Goal: Task Accomplishment & Management: Use online tool/utility

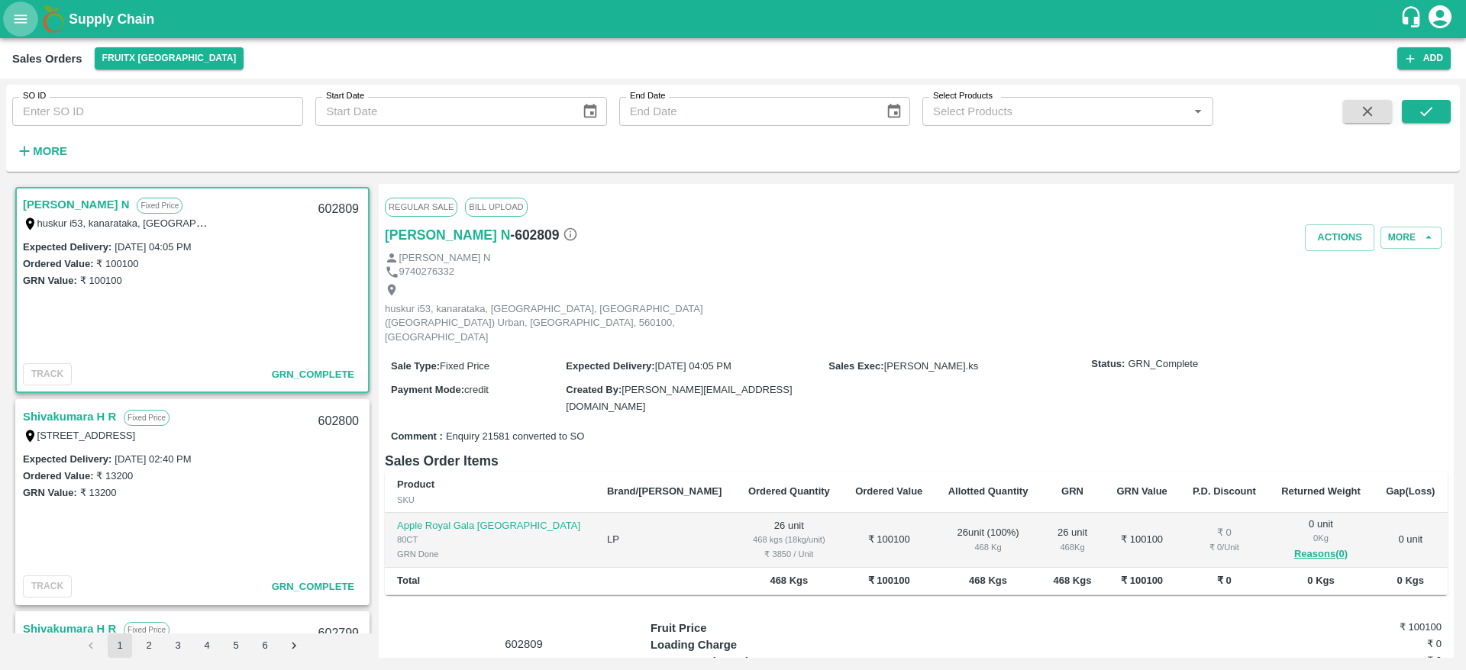
click at [11, 26] on button "open drawer" at bounding box center [20, 19] width 35 height 35
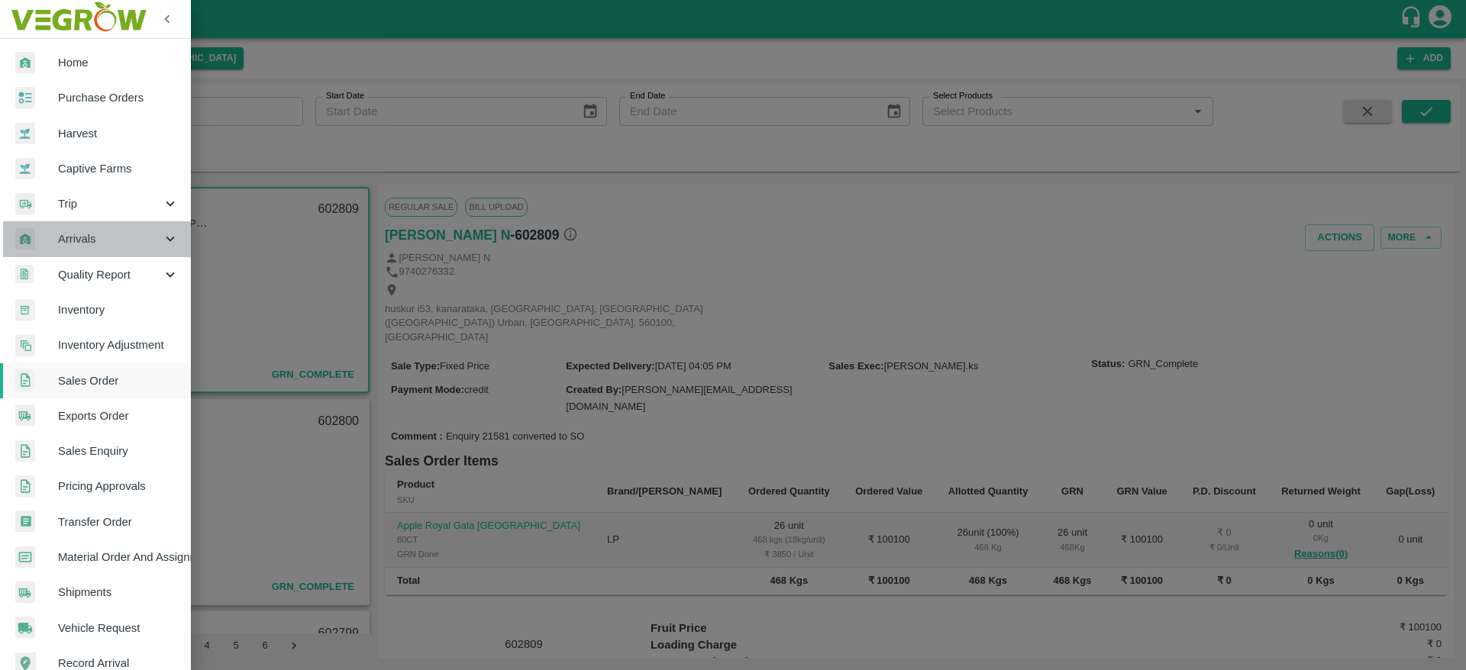
click at [105, 241] on span "Arrivals" at bounding box center [110, 239] width 104 height 17
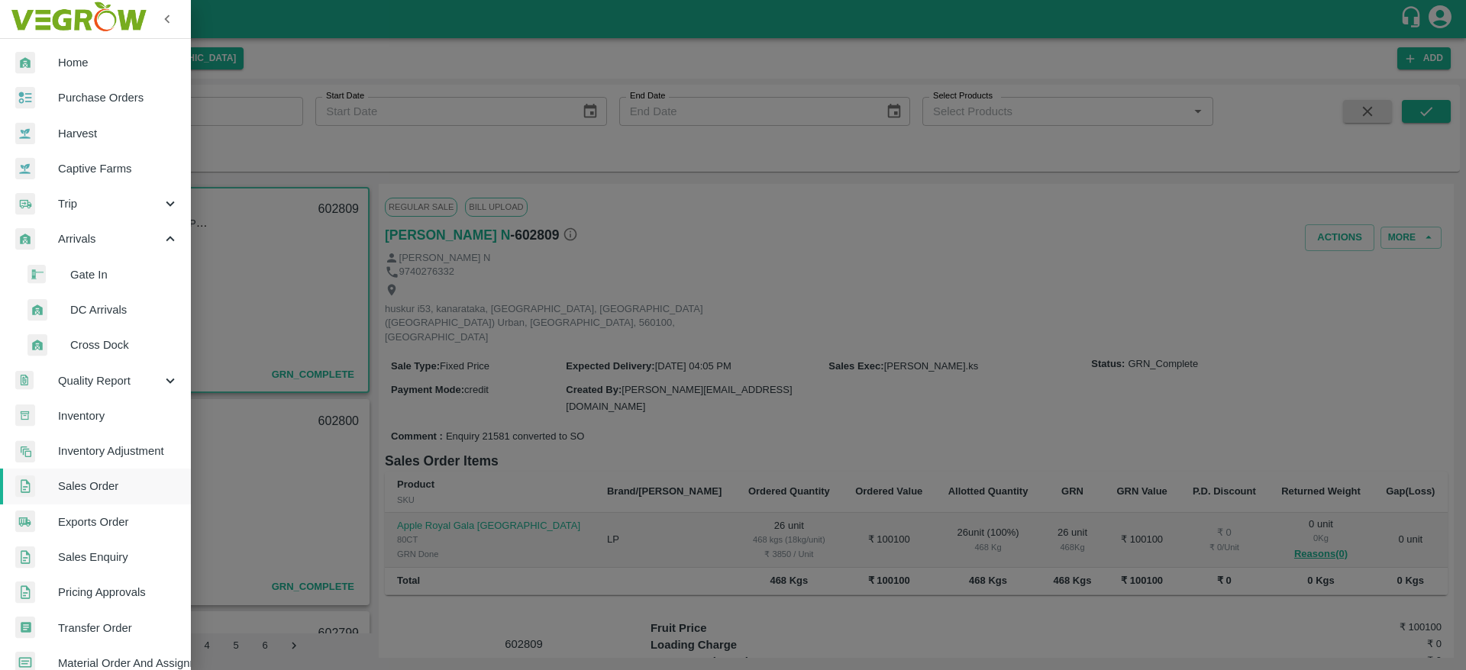
click at [111, 308] on span "DC Arrivals" at bounding box center [124, 310] width 108 height 17
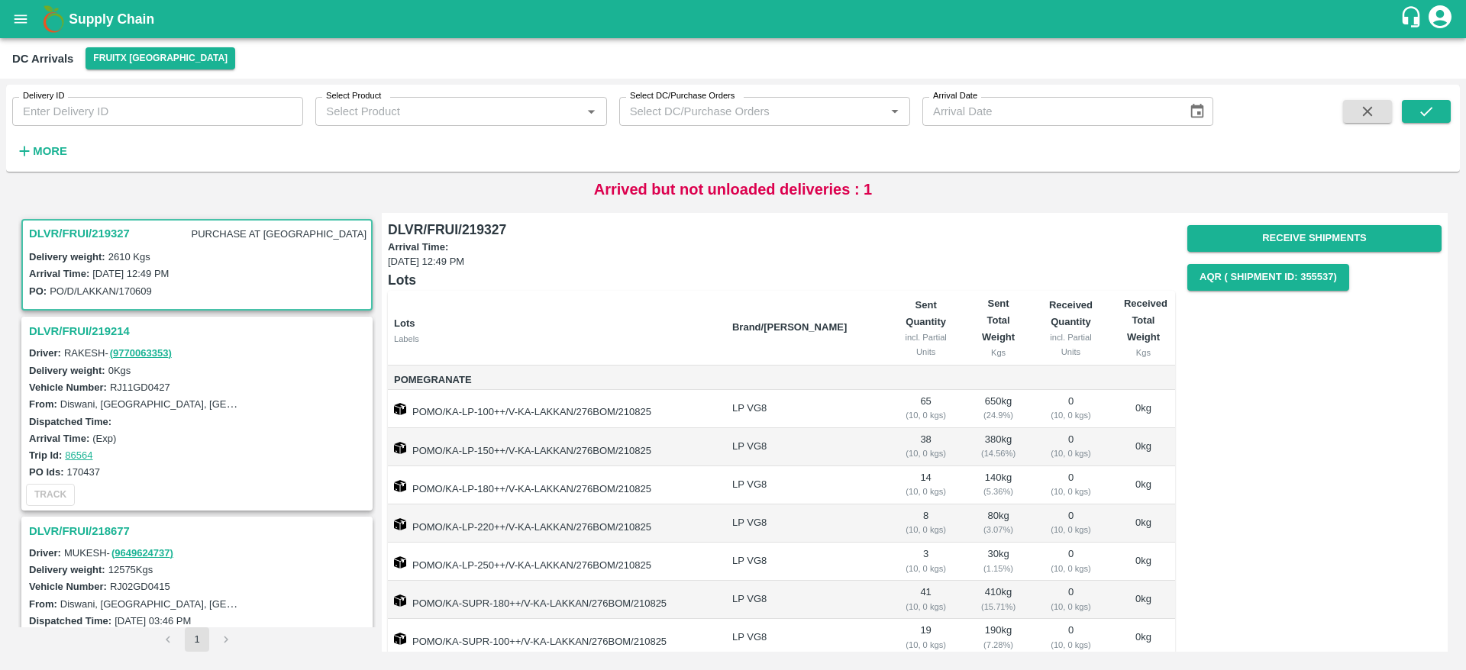
click at [95, 236] on h3 "DLVR/FRUI/219327" at bounding box center [79, 234] width 101 height 20
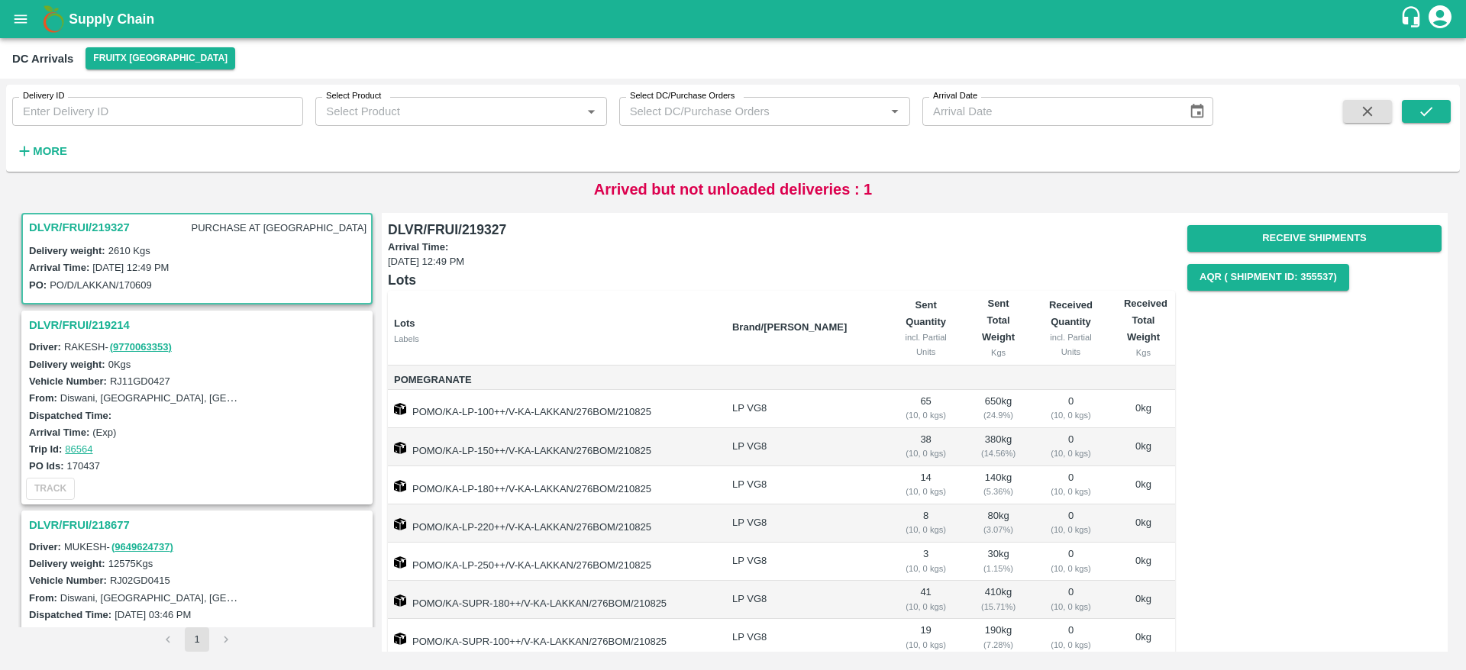
click at [97, 226] on h3 "DLVR/FRUI/219327" at bounding box center [79, 228] width 101 height 20
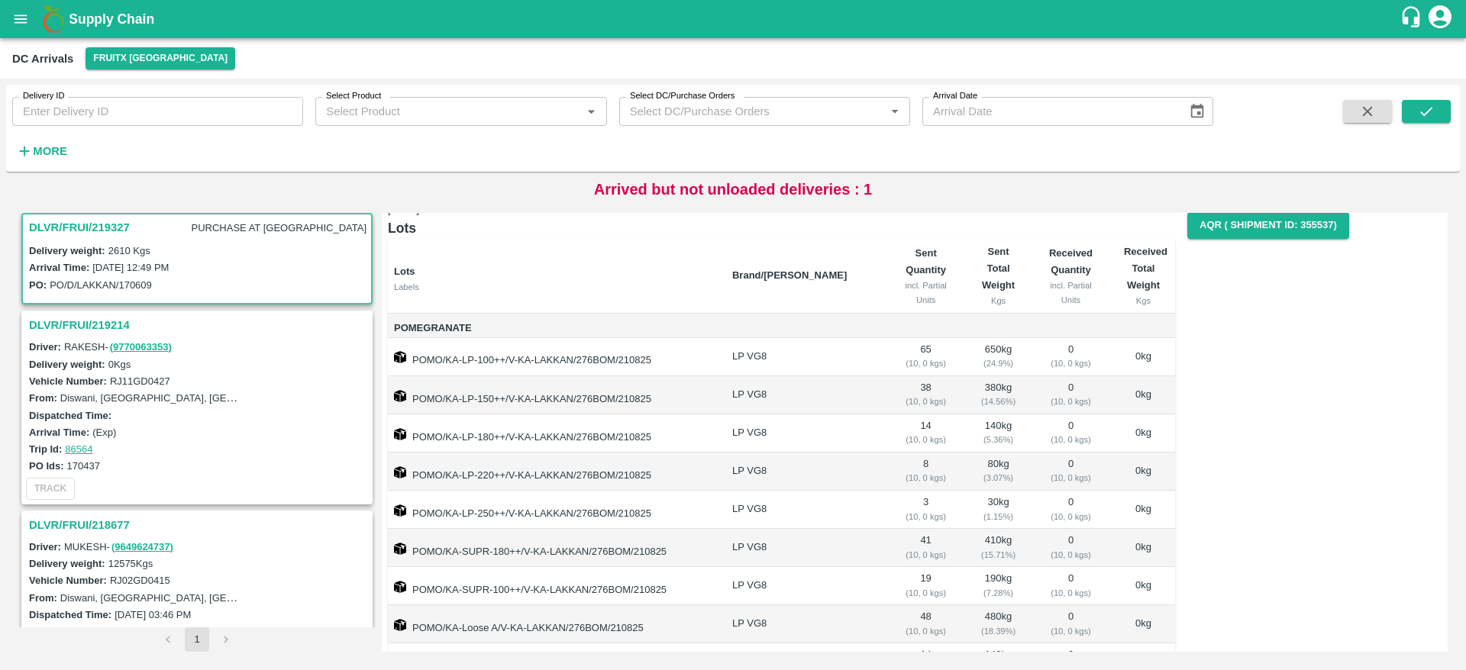
scroll to position [53, 0]
drag, startPoint x: 447, startPoint y: 360, endPoint x: 505, endPoint y: 359, distance: 58.0
click at [505, 359] on td "POMO/KA-LP-100++/V-KA-LAKKAN/276BOM/210825" at bounding box center [554, 356] width 332 height 38
copy td "KA-LP-100++"
drag, startPoint x: 447, startPoint y: 395, endPoint x: 503, endPoint y: 400, distance: 56.7
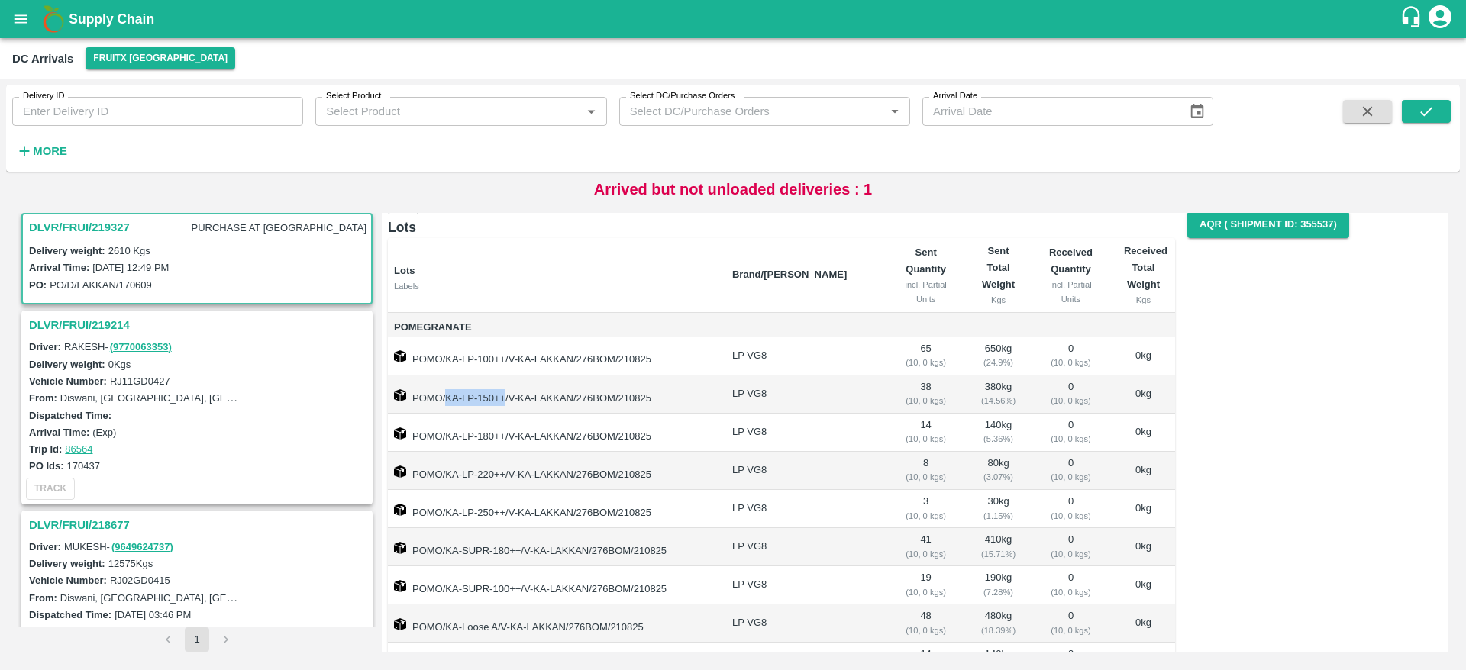
click at [503, 400] on td "POMO/KA-LP-150++/V-KA-LAKKAN/276BOM/210825" at bounding box center [554, 395] width 332 height 38
copy td "KA-LP-150++"
drag, startPoint x: 447, startPoint y: 437, endPoint x: 504, endPoint y: 437, distance: 56.5
click at [504, 437] on td "POMO/KA-LP-180++/V-KA-LAKKAN/276BOM/210825" at bounding box center [554, 433] width 332 height 38
copy td "KA-LP-180++"
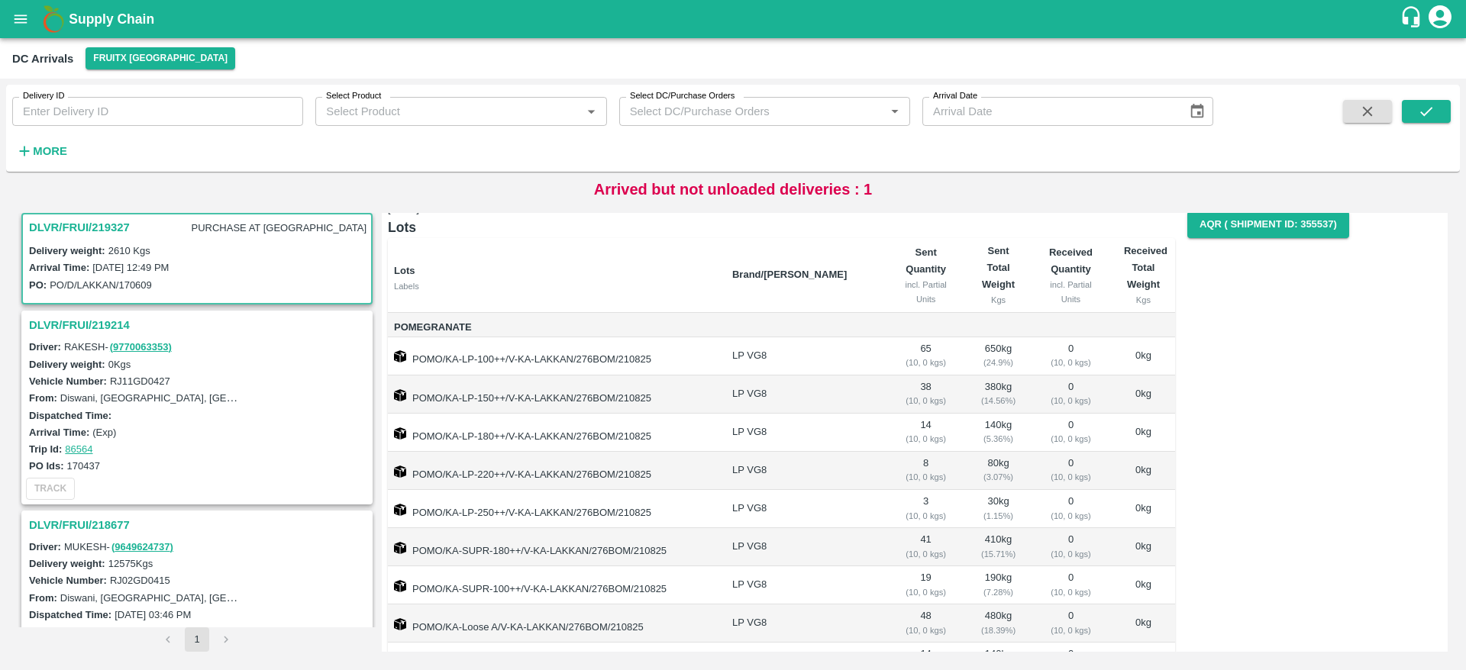
click at [447, 476] on td "POMO/KA-LP-220++/V-KA-LAKKAN/276BOM/210825" at bounding box center [554, 471] width 332 height 38
click at [470, 476] on td "POMO/KA-LP-220++/V-KA-LAKKAN/276BOM/210825" at bounding box center [554, 471] width 332 height 38
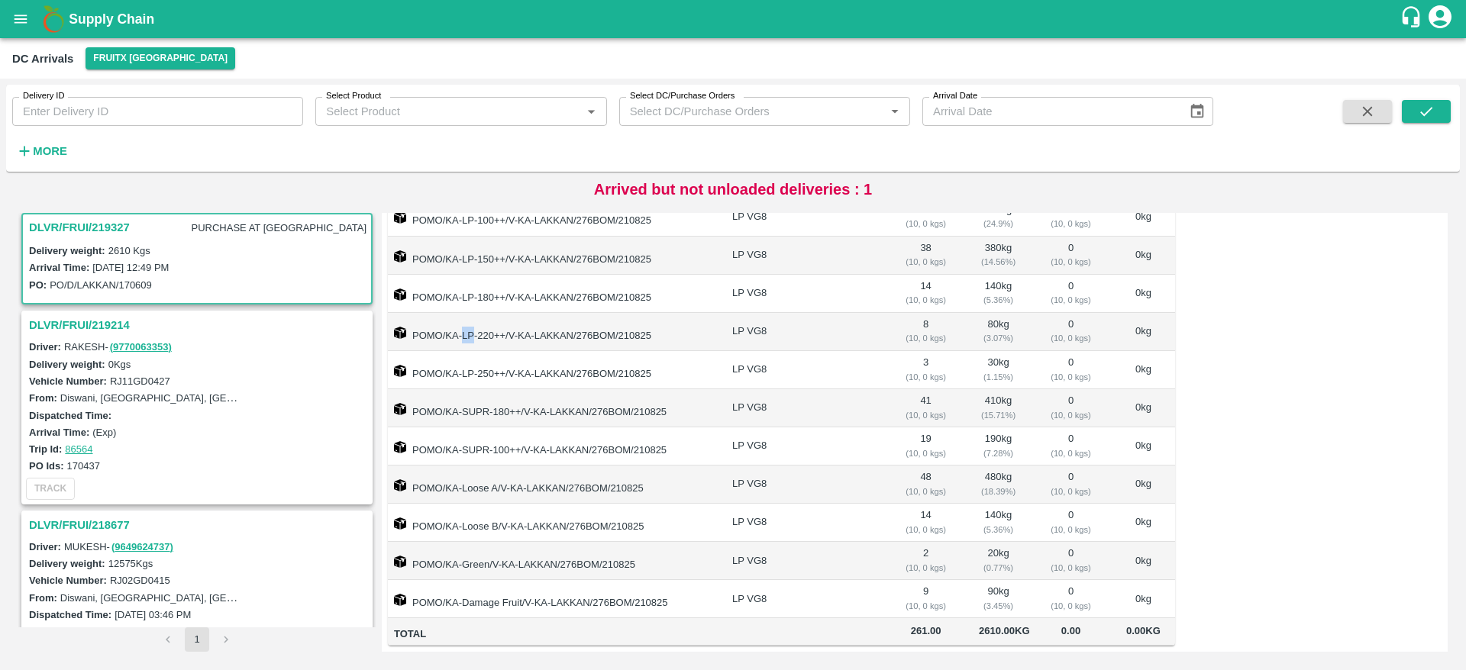
scroll to position [184, 0]
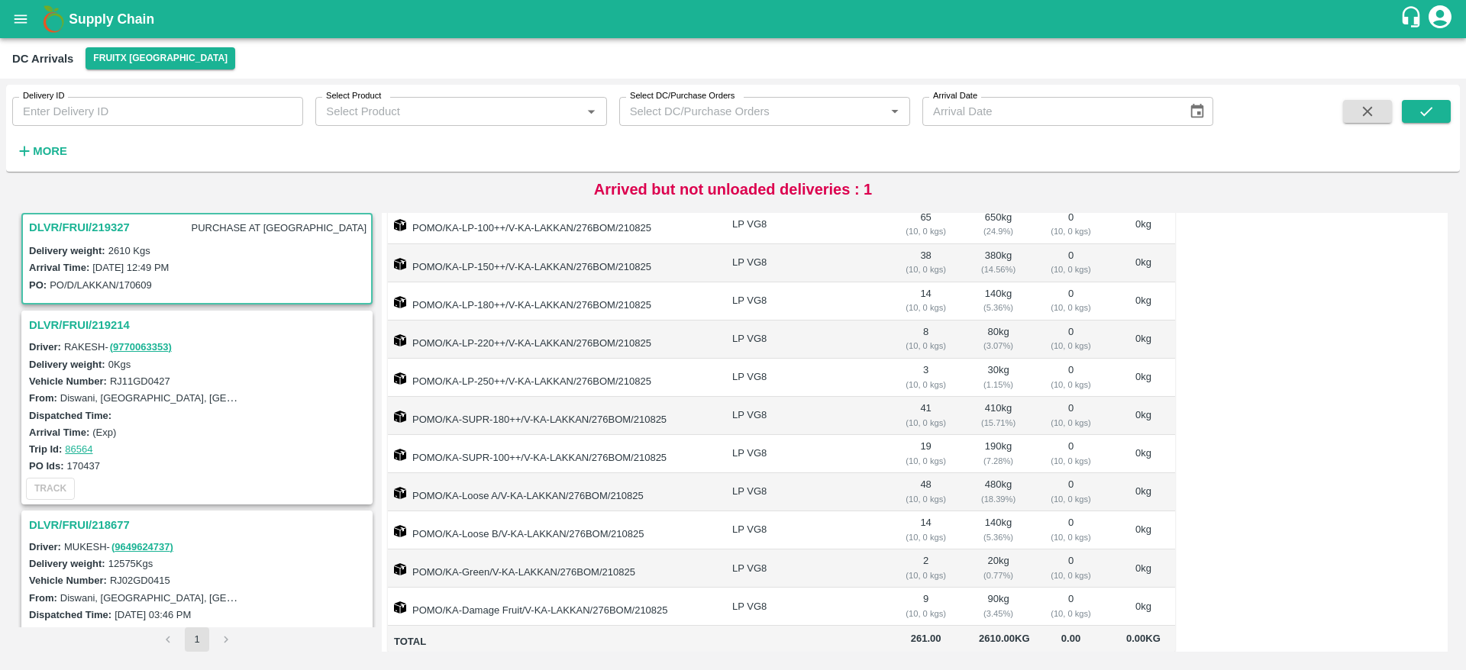
click at [497, 304] on td "POMO/KA-LP-180++/V-KA-LAKKAN/276BOM/210825" at bounding box center [554, 301] width 332 height 38
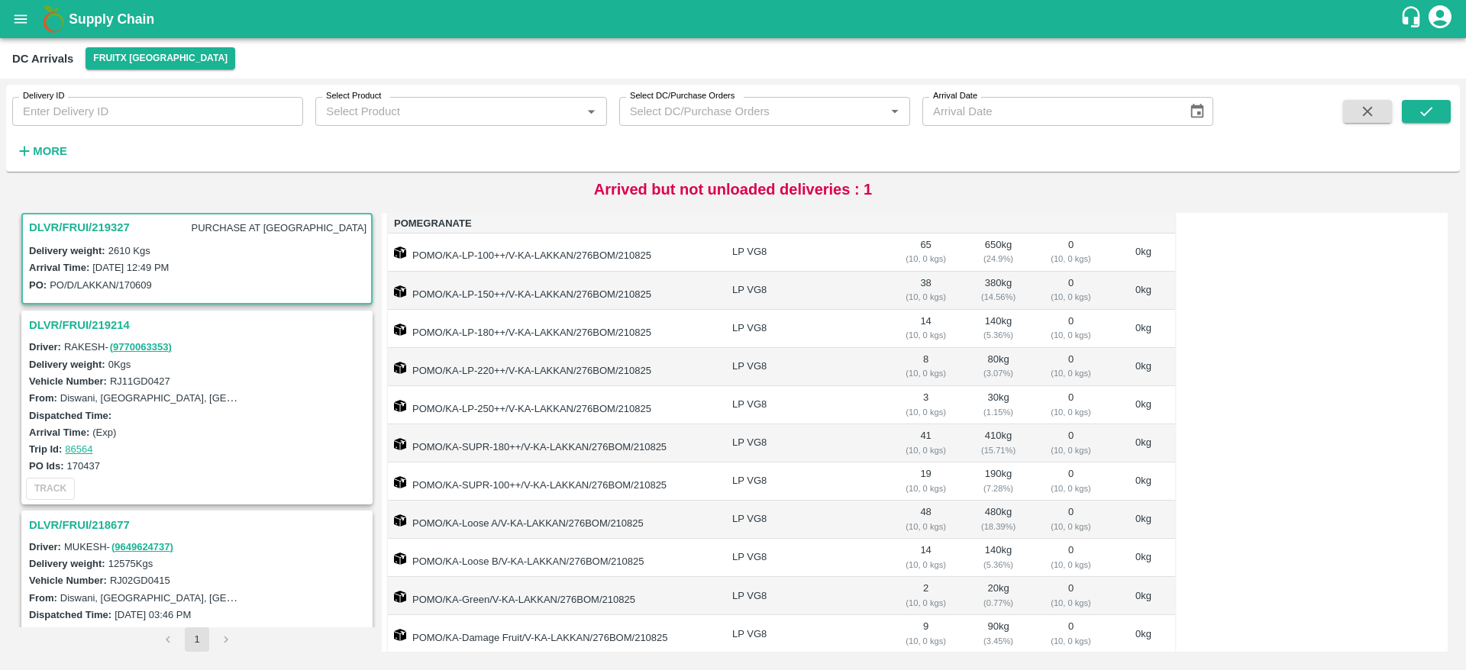
scroll to position [159, 0]
drag, startPoint x: 445, startPoint y: 405, endPoint x: 504, endPoint y: 405, distance: 58.8
click at [504, 405] on td "POMO/KA-LP-250++/V-KA-LAKKAN/276BOM/210825" at bounding box center [554, 403] width 332 height 38
copy td "KA-LP-250++"
drag, startPoint x: 446, startPoint y: 441, endPoint x: 521, endPoint y: 445, distance: 74.9
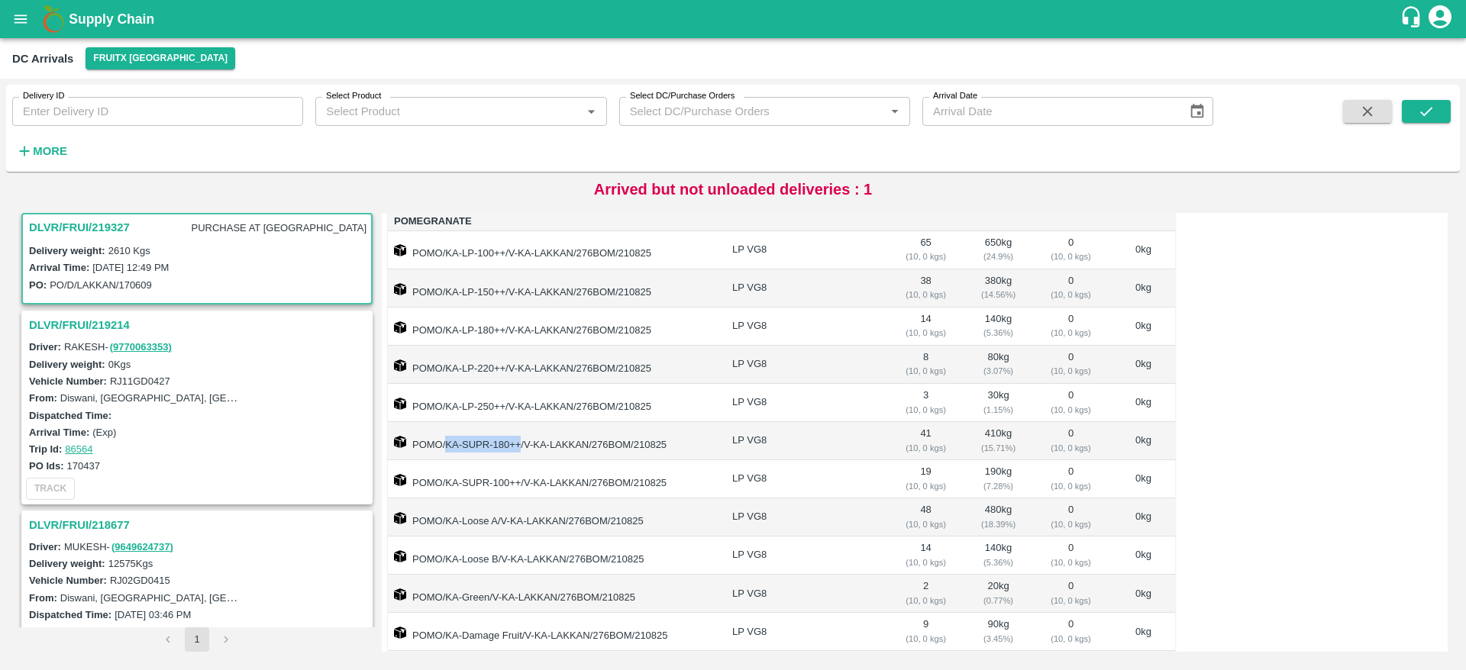
click at [521, 445] on td "POMO/KA-SUPR-180++/V-KA-LAKKAN/276BOM/210825" at bounding box center [554, 441] width 332 height 38
copy td "KA-SUPR-180++"
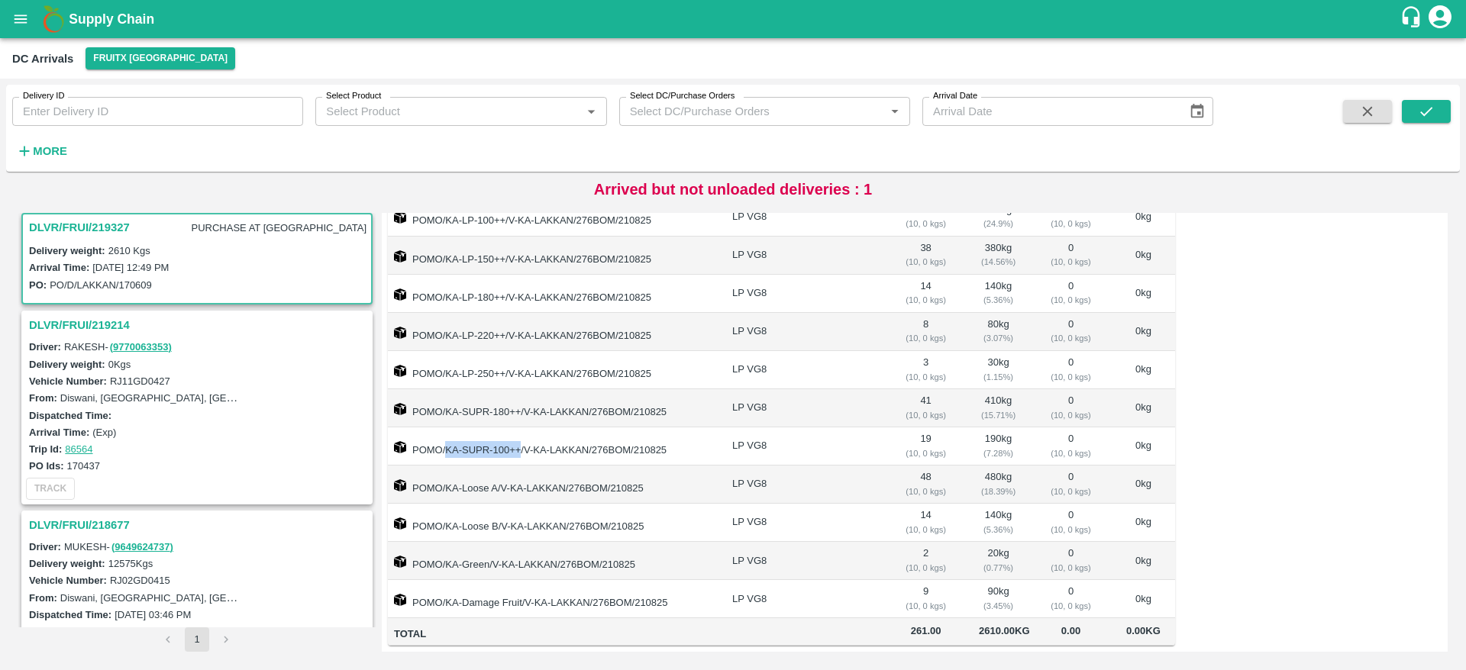
drag, startPoint x: 447, startPoint y: 433, endPoint x: 518, endPoint y: 431, distance: 71.0
click at [518, 431] on td "POMO/KA-SUPR-100++/V-KA-LAKKAN/276BOM/210825" at bounding box center [554, 447] width 332 height 38
copy td "KA-SUPR-100++"
drag, startPoint x: 447, startPoint y: 466, endPoint x: 498, endPoint y: 470, distance: 50.6
click at [498, 470] on td "POMO/KA-Loose A/V-KA-LAKKAN/276BOM/210825" at bounding box center [554, 485] width 332 height 38
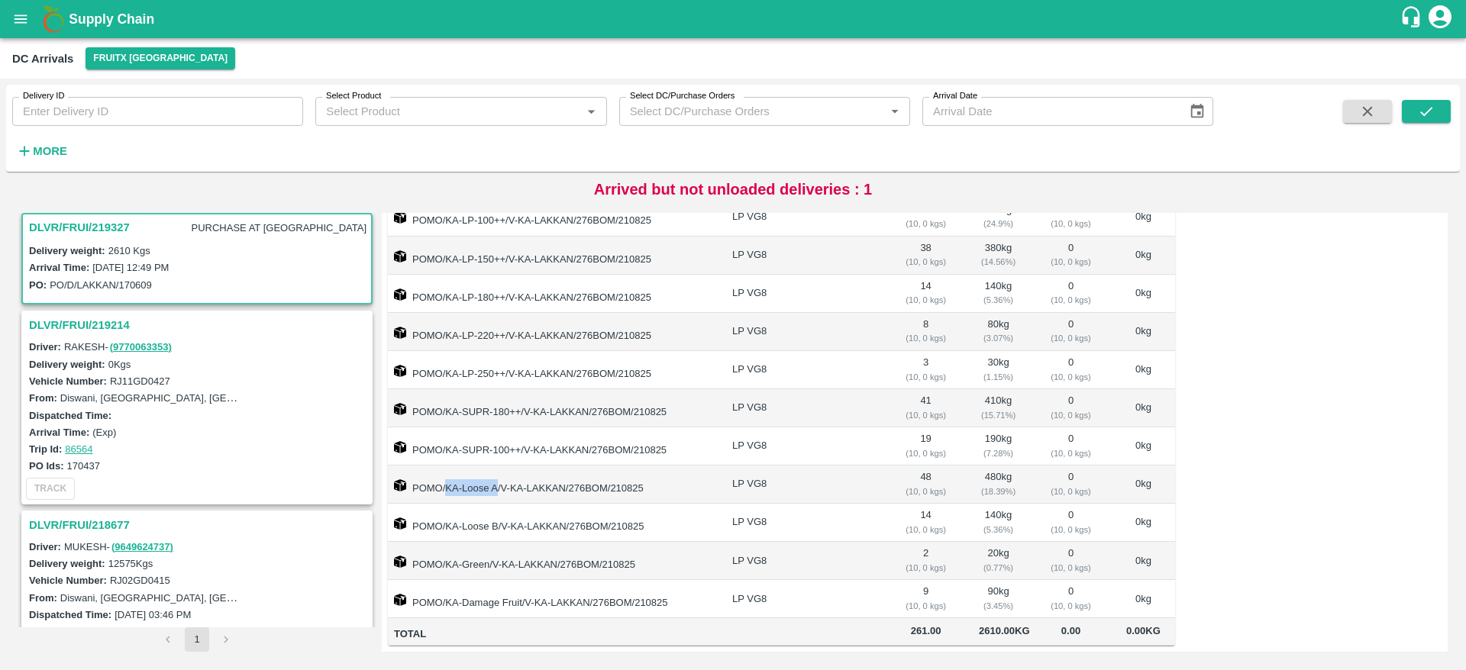
copy td "KA-Loose A"
drag, startPoint x: 444, startPoint y: 507, endPoint x: 496, endPoint y: 508, distance: 52.7
click at [496, 508] on td "POMO/KA-Loose B/V-KA-LAKKAN/276BOM/210825" at bounding box center [554, 523] width 332 height 38
copy td "/KA-Loose B"
drag, startPoint x: 447, startPoint y: 546, endPoint x: 489, endPoint y: 545, distance: 41.2
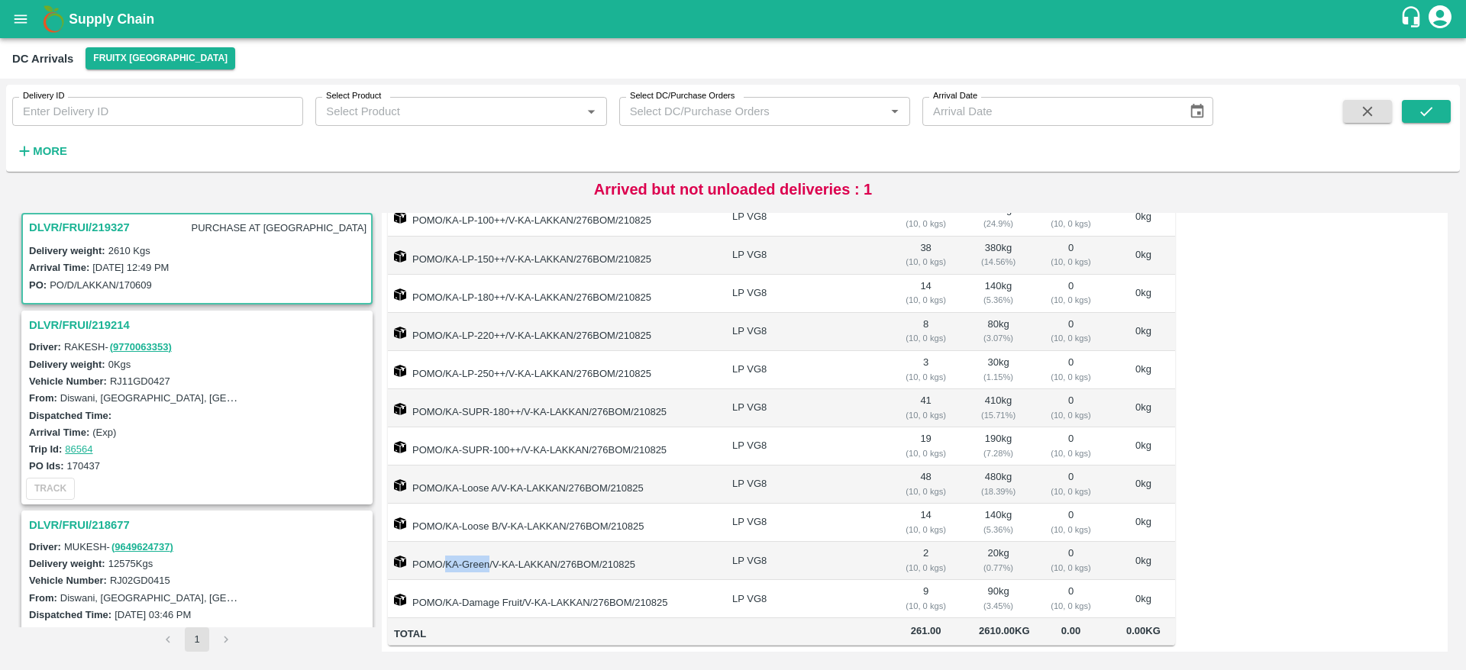
click at [489, 545] on td "POMO/KA-Green/V-KA-LAKKAN/276BOM/210825" at bounding box center [554, 561] width 332 height 38
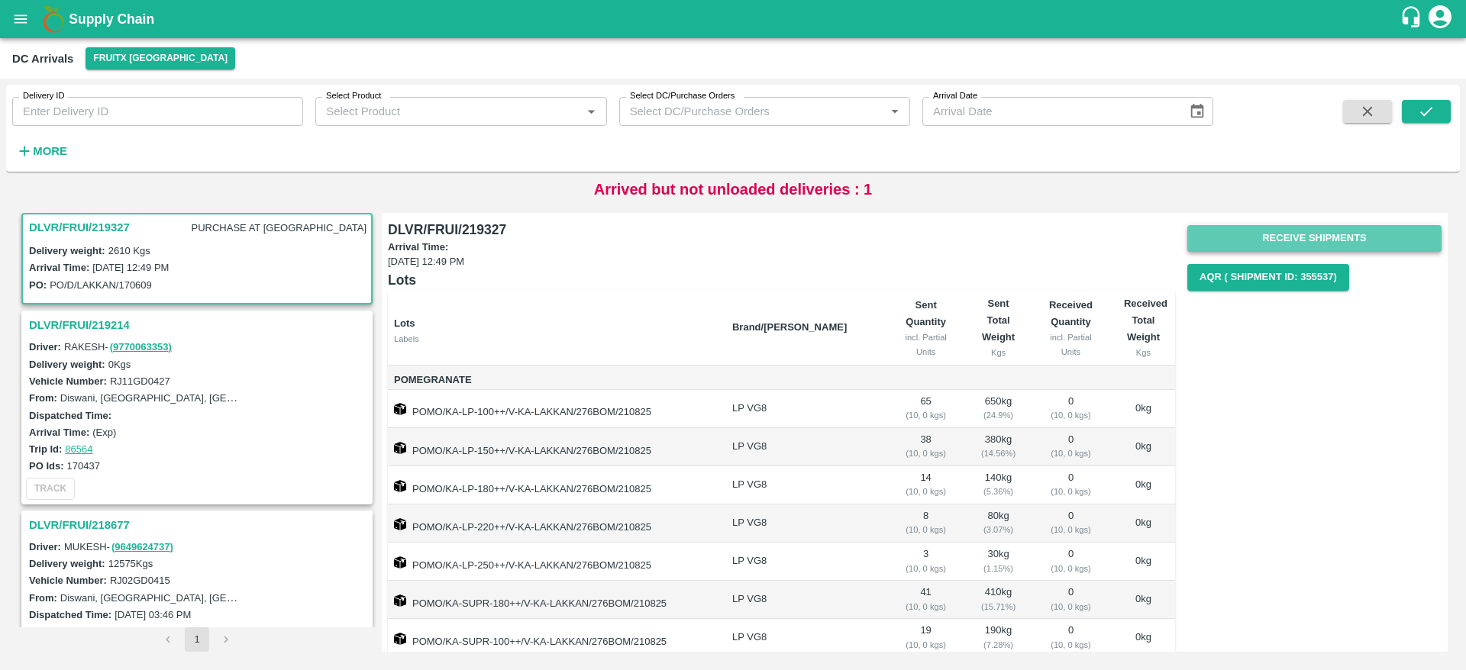
click at [1319, 237] on button "Receive Shipments" at bounding box center [1314, 238] width 254 height 27
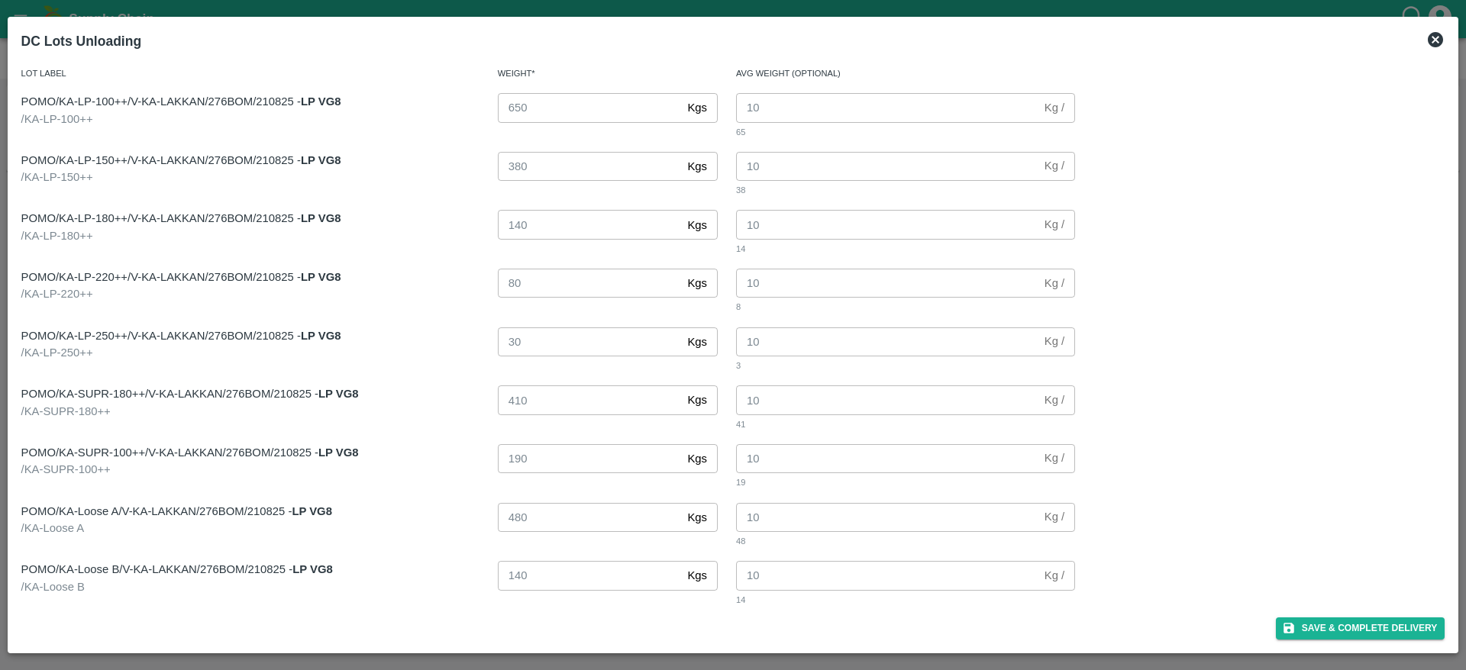
scroll to position [125, 0]
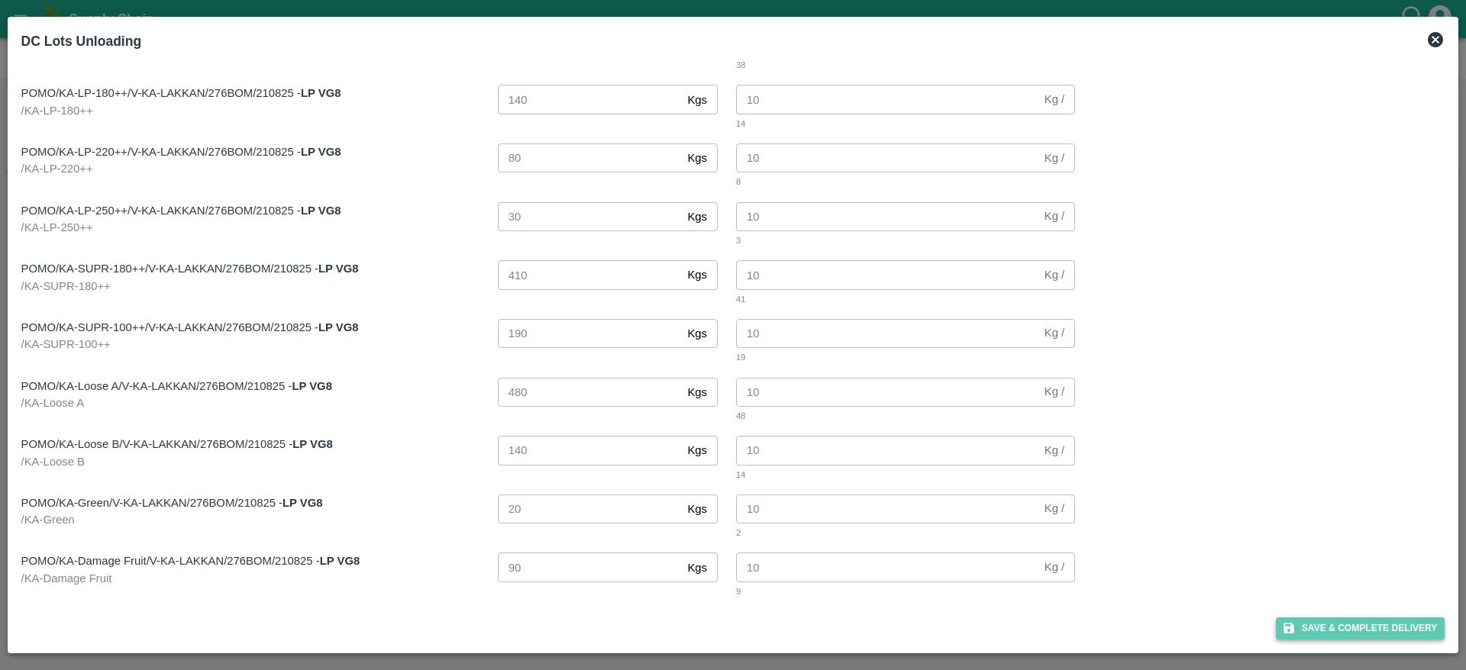
click at [1347, 631] on button "Save & Complete Delivery" at bounding box center [1360, 629] width 169 height 22
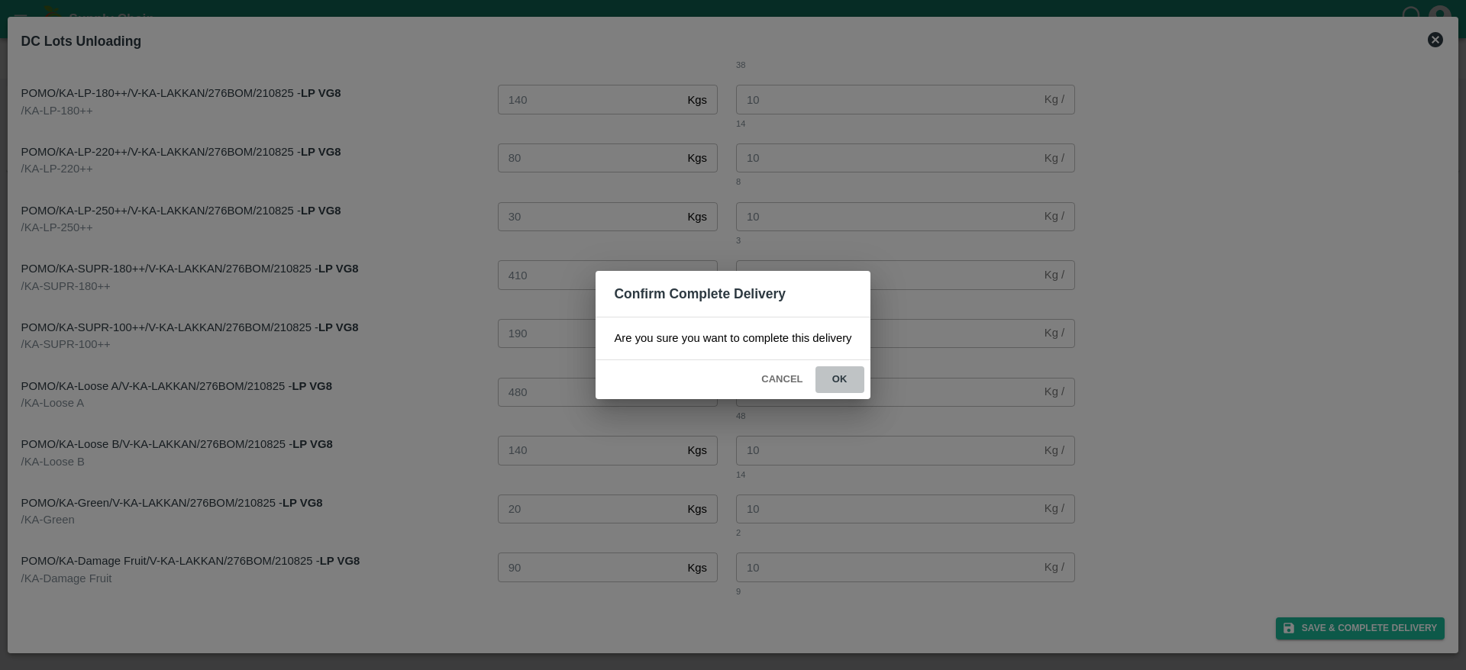
click at [834, 379] on button "ok" at bounding box center [839, 379] width 49 height 27
